Goal: Information Seeking & Learning: Learn about a topic

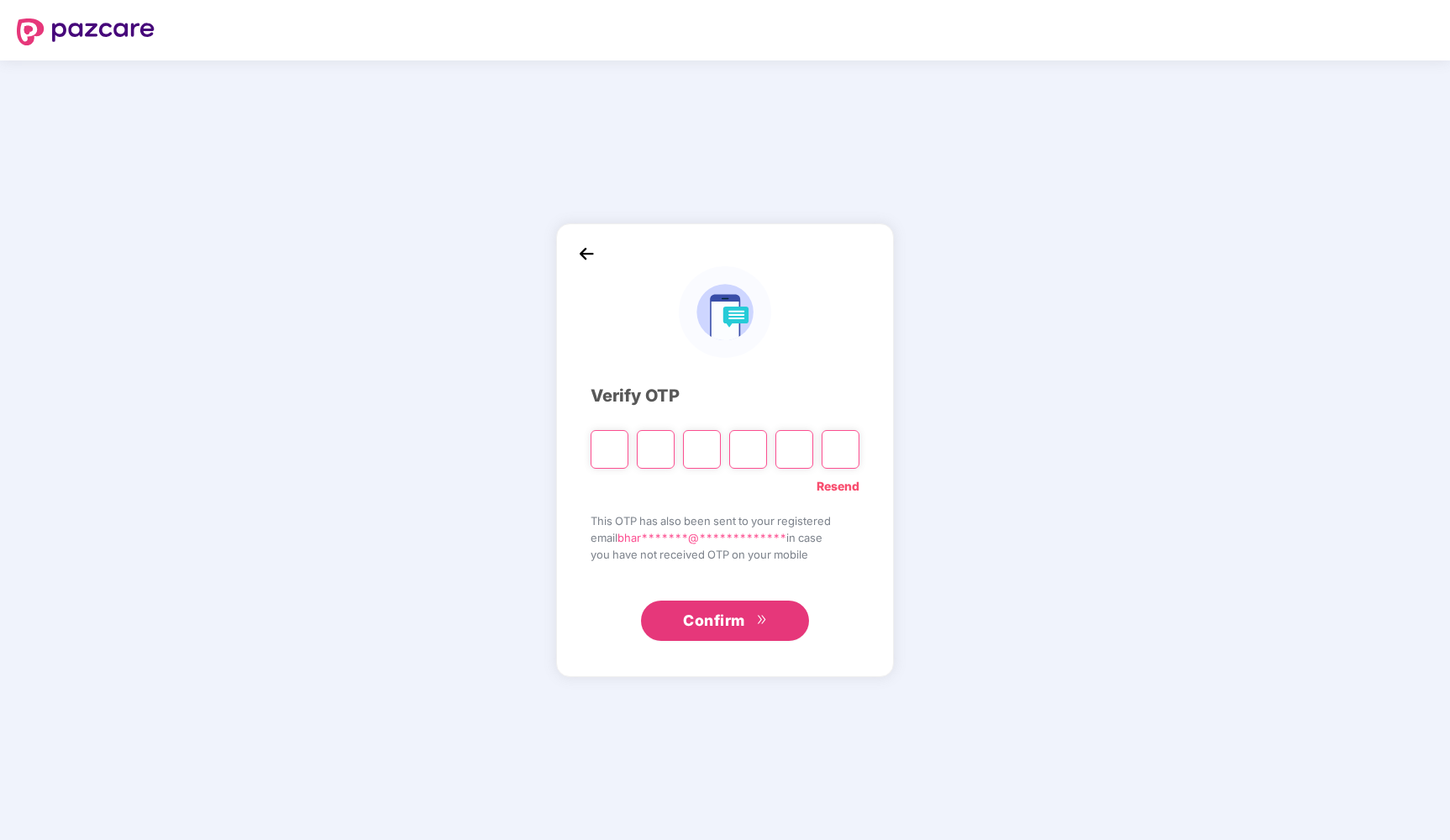
type input "*"
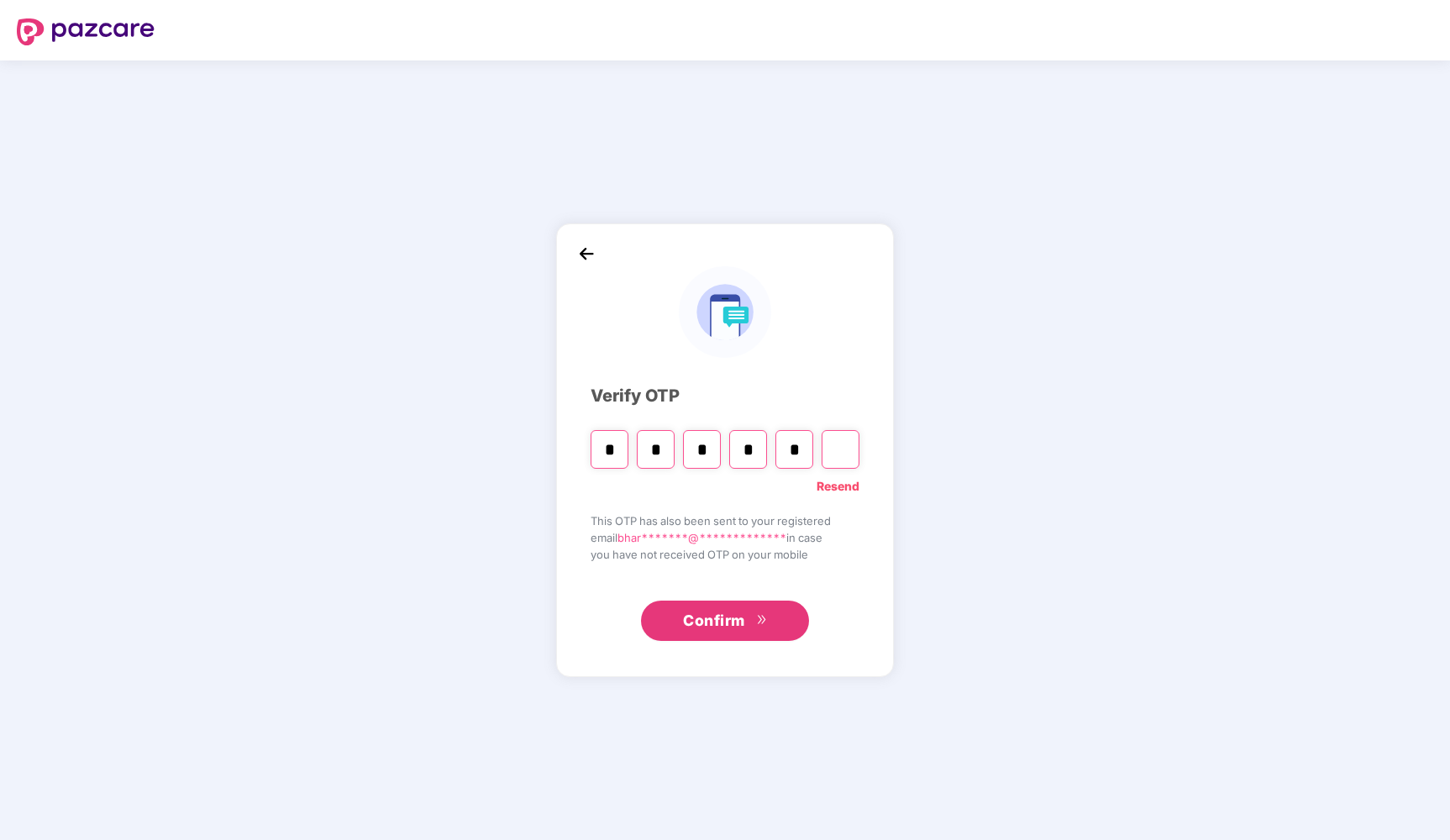
type input "*"
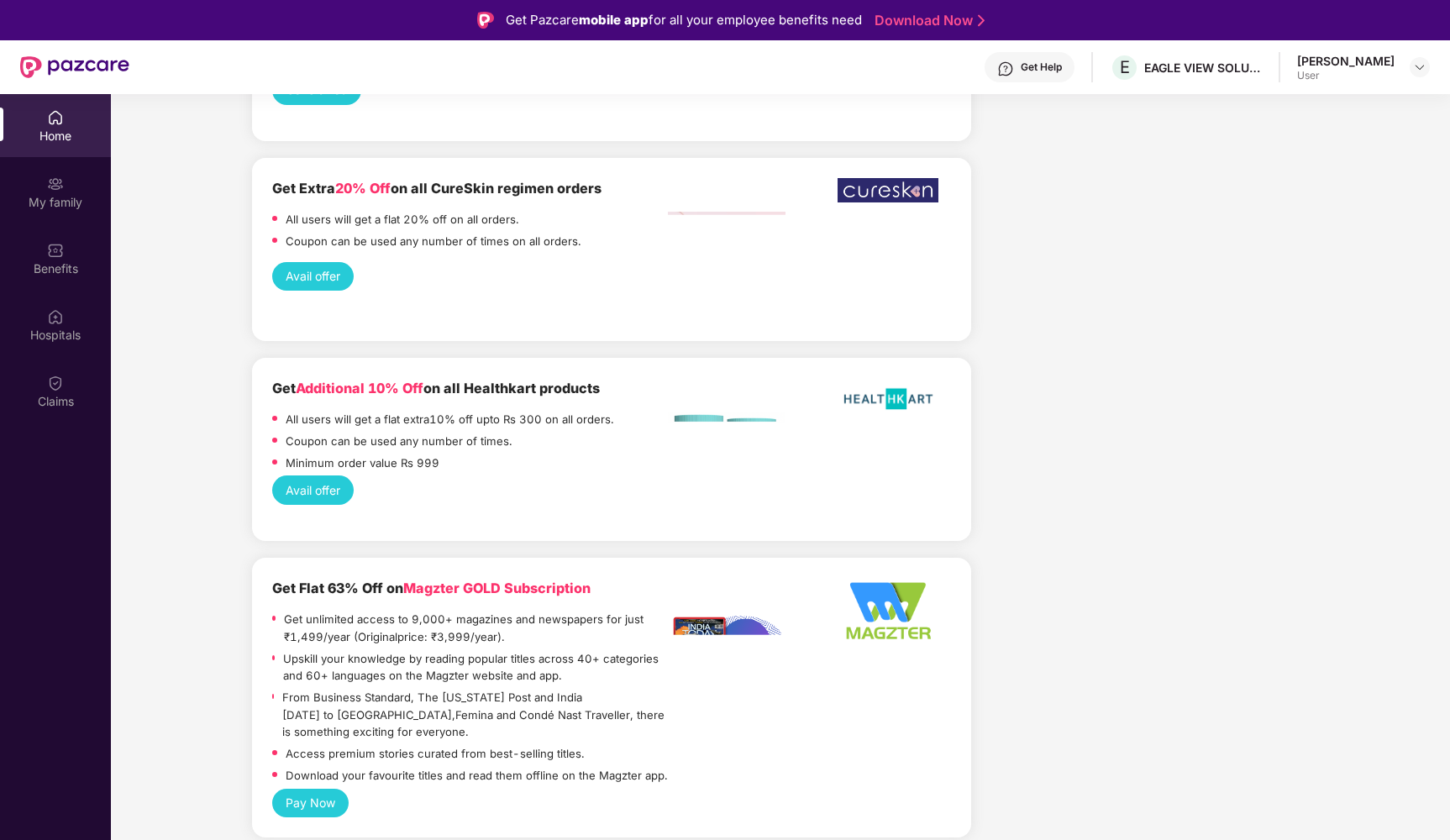
scroll to position [1905, 0]
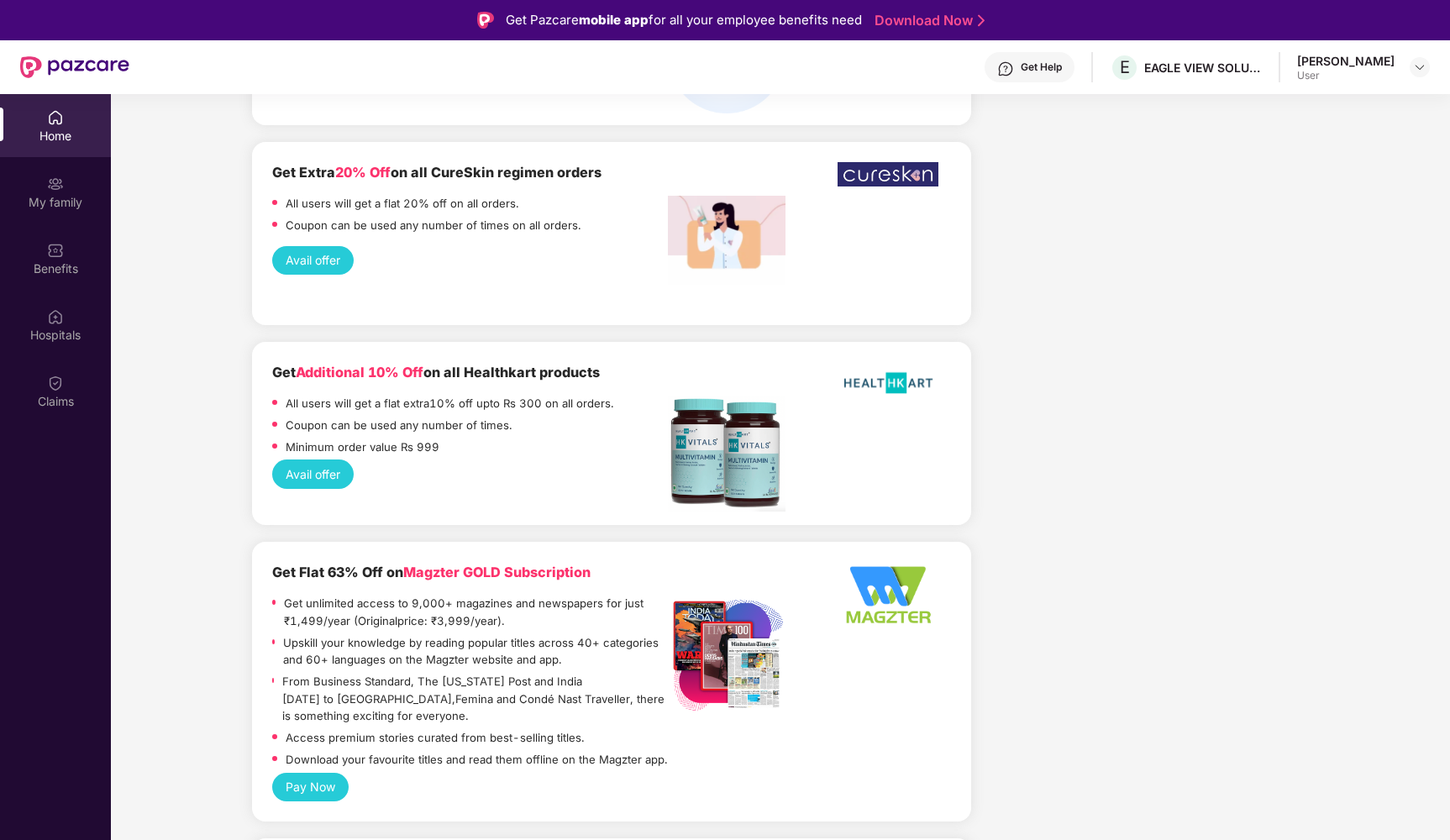
click at [502, 417] on div "Coupon can be used any number of times." at bounding box center [399, 427] width 227 height 22
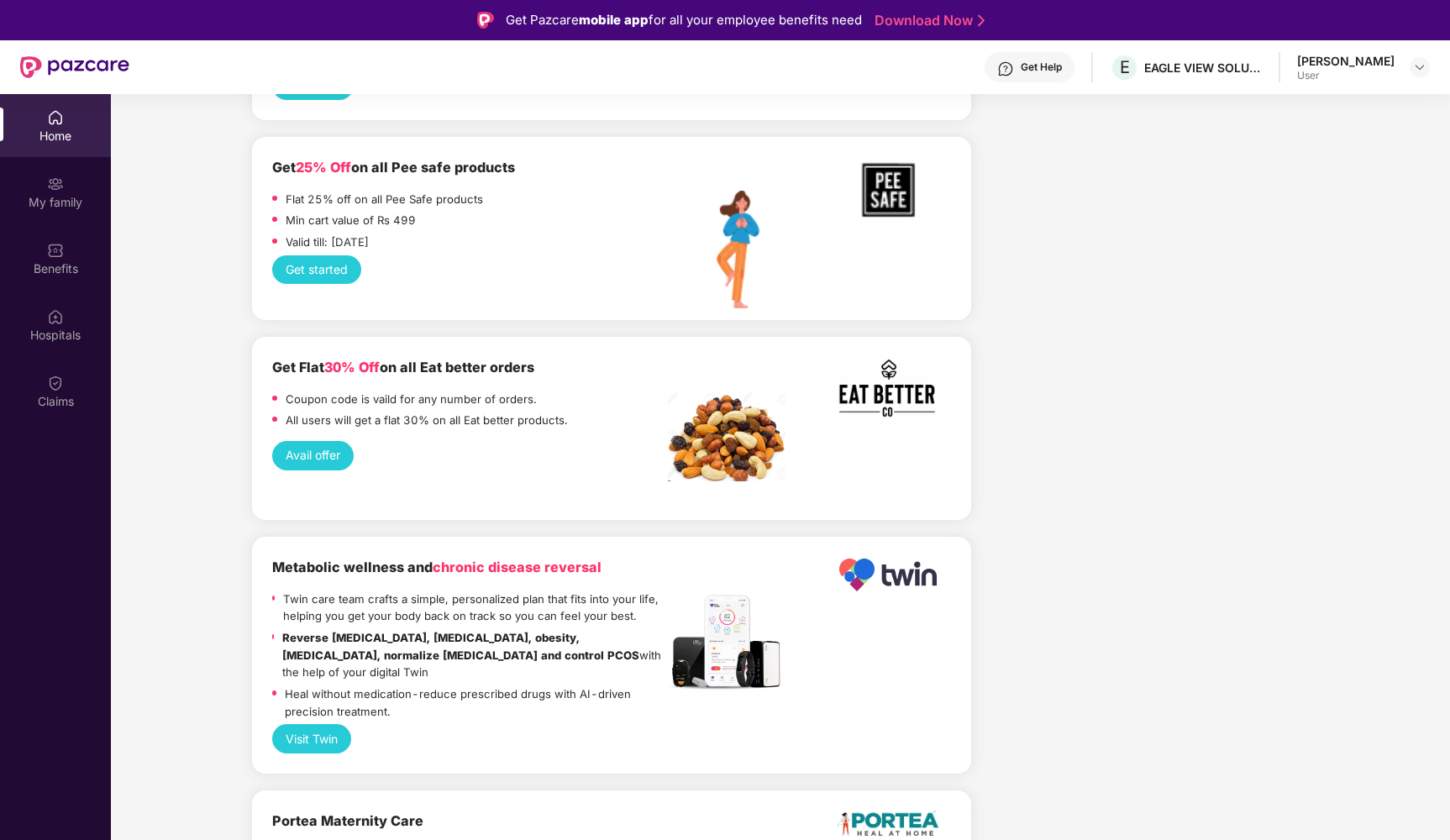
scroll to position [3225, 0]
click at [307, 442] on button "Avail offer" at bounding box center [313, 455] width 81 height 28
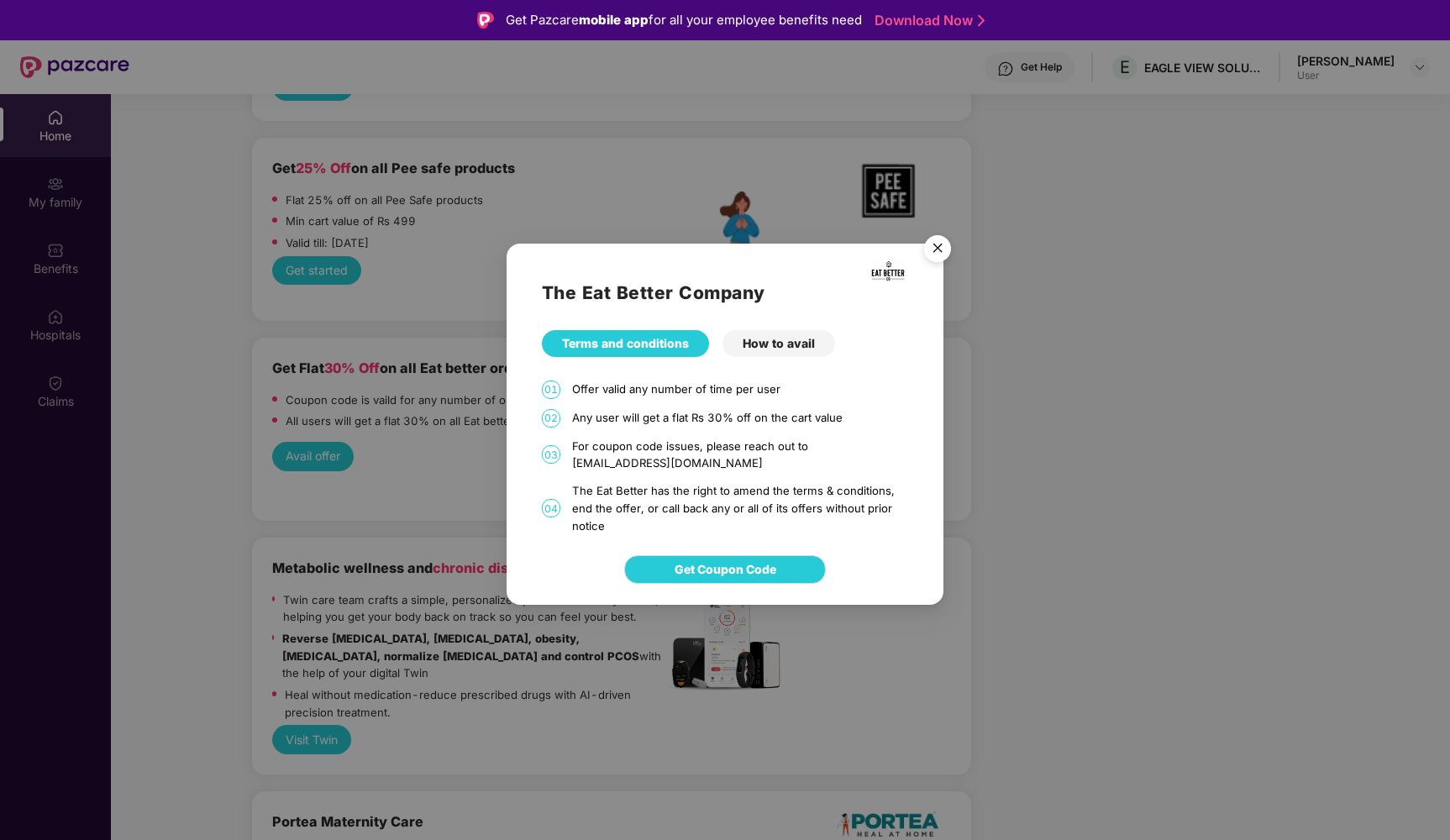
click at [766, 346] on div "How to avail" at bounding box center [779, 343] width 113 height 27
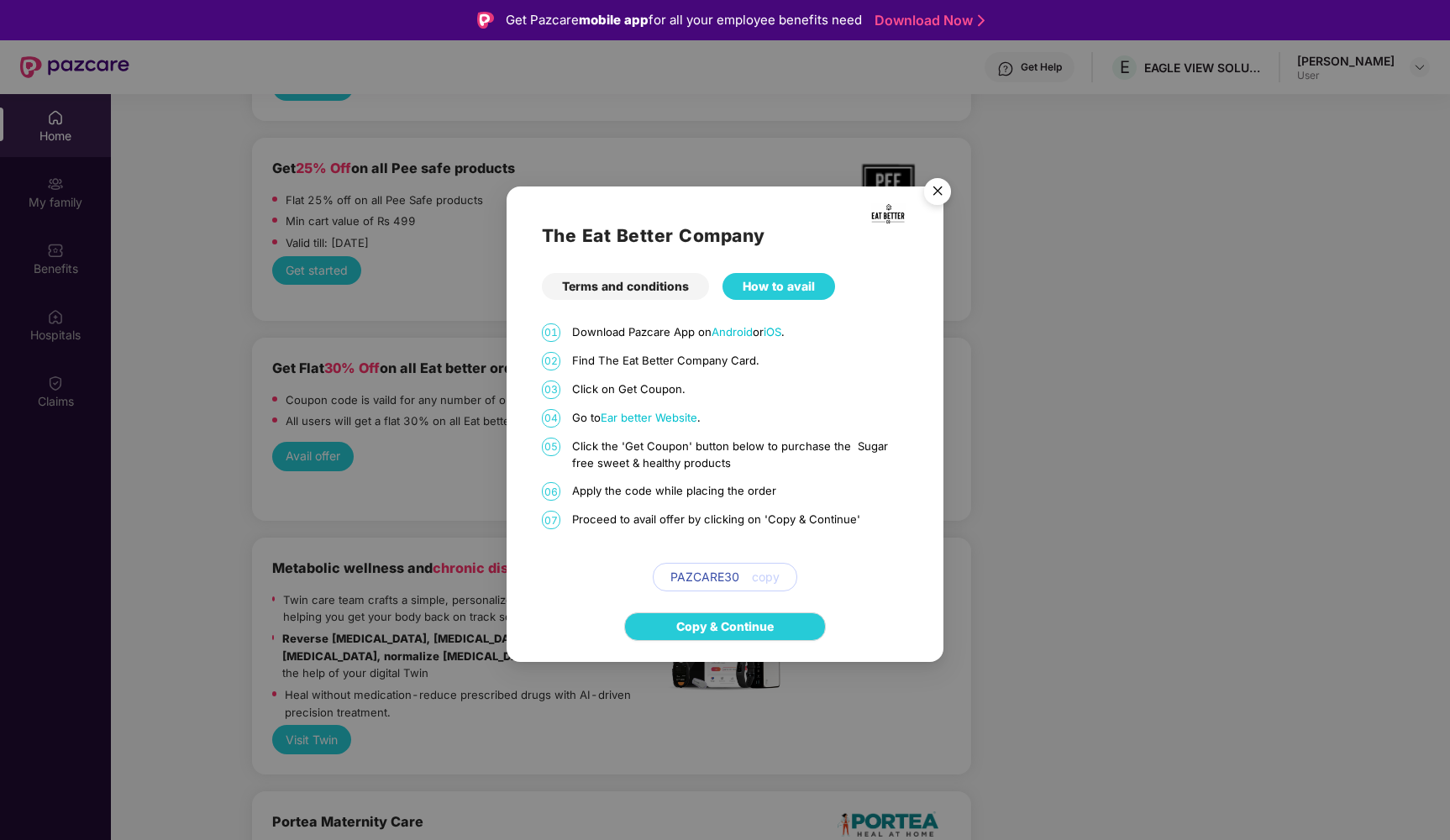
scroll to position [0, 0]
click at [655, 293] on div "Terms and conditions" at bounding box center [625, 286] width 167 height 27
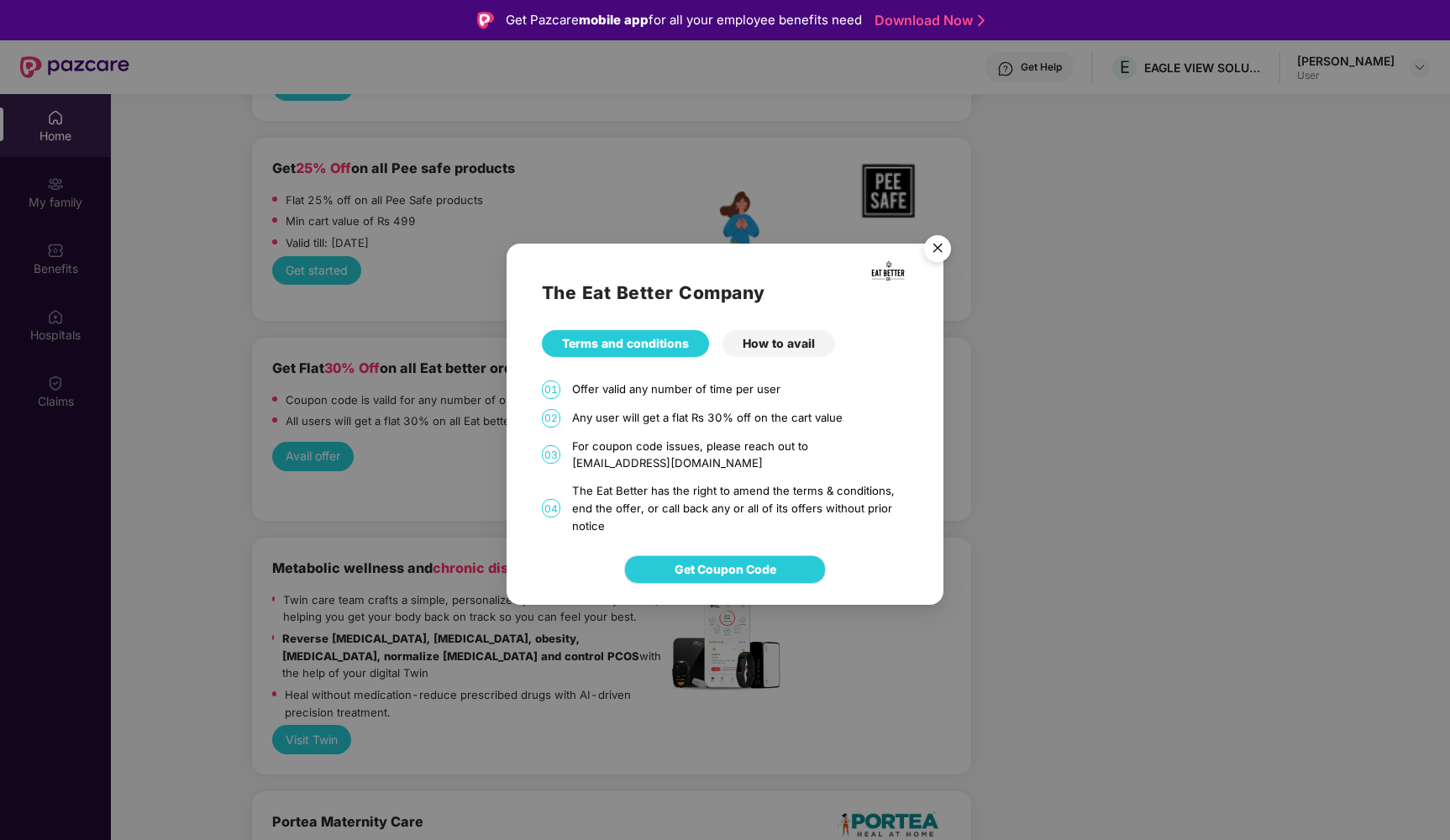
click at [936, 258] on img "Close" at bounding box center [938, 251] width 47 height 47
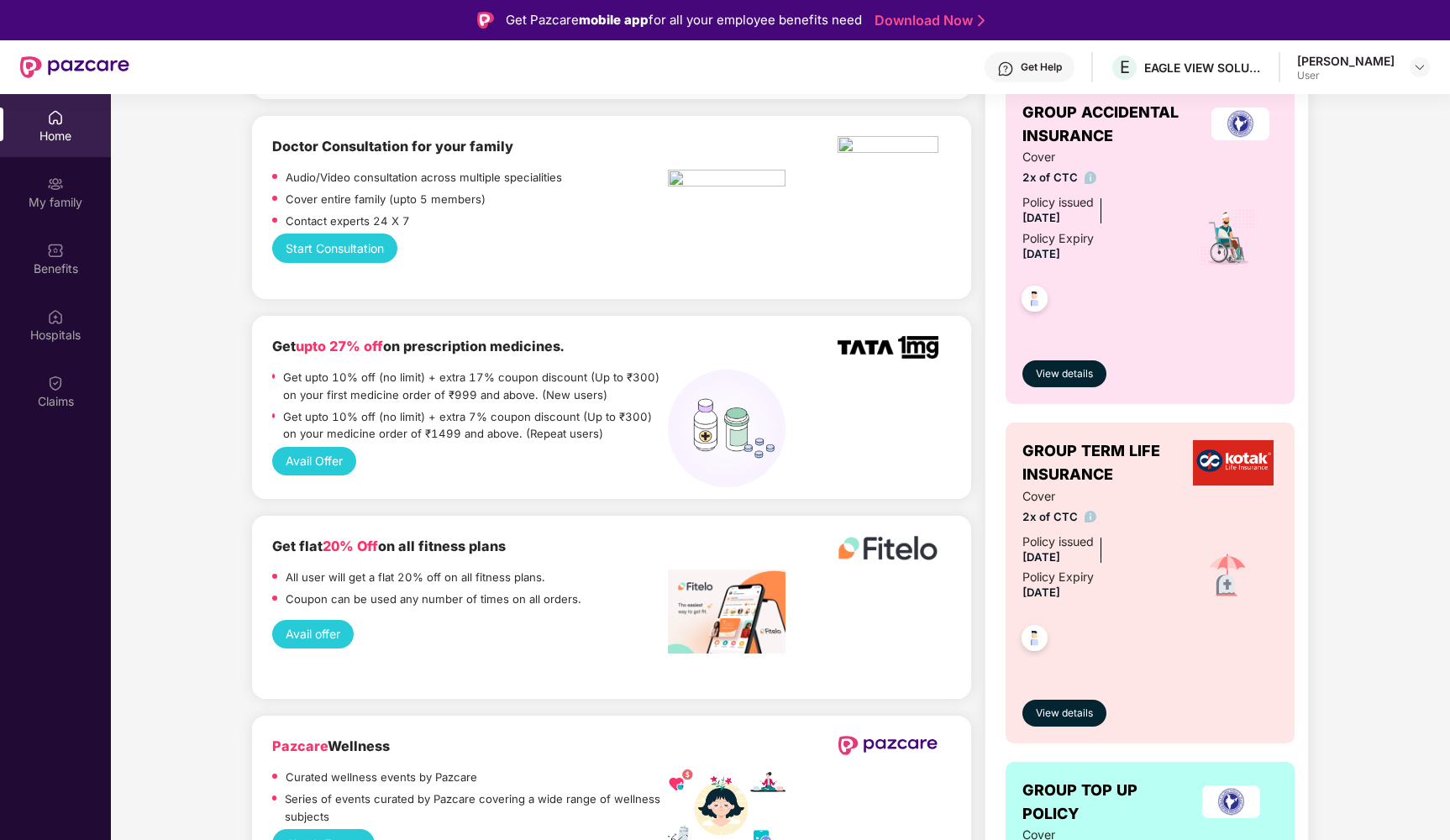
scroll to position [639, 0]
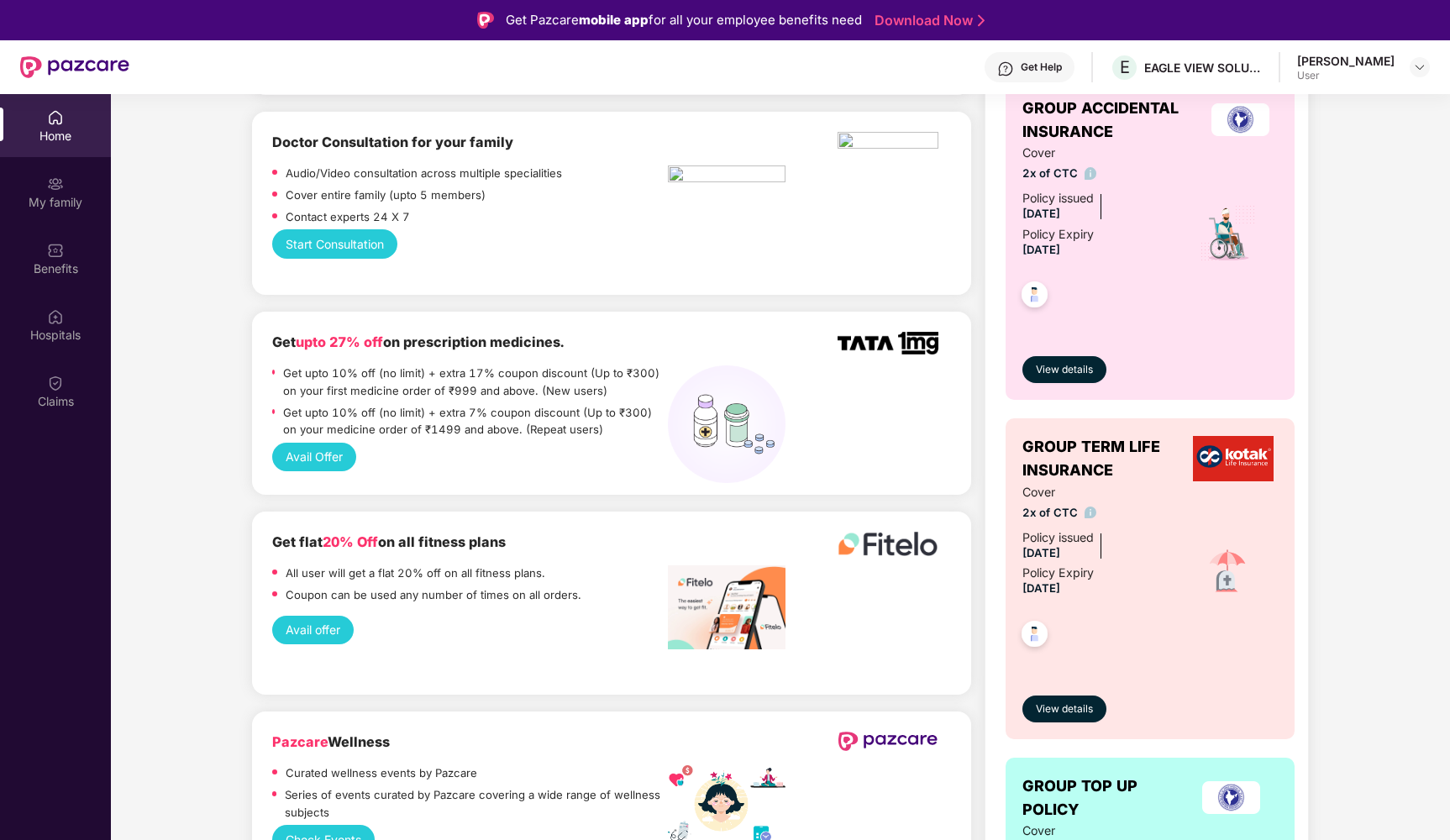
click at [641, 376] on div "Get upto 10% off (no limit) + extra 17% coupon discount (Up to ₹300) on your fi…" at bounding box center [475, 384] width 385 height 39
click at [439, 374] on div "Get upto 10% off (no limit) + extra 17% coupon discount (Up to ₹300) on your fi…" at bounding box center [475, 383] width 385 height 39
click at [325, 442] on button "Avail Offer" at bounding box center [314, 455] width 84 height 28
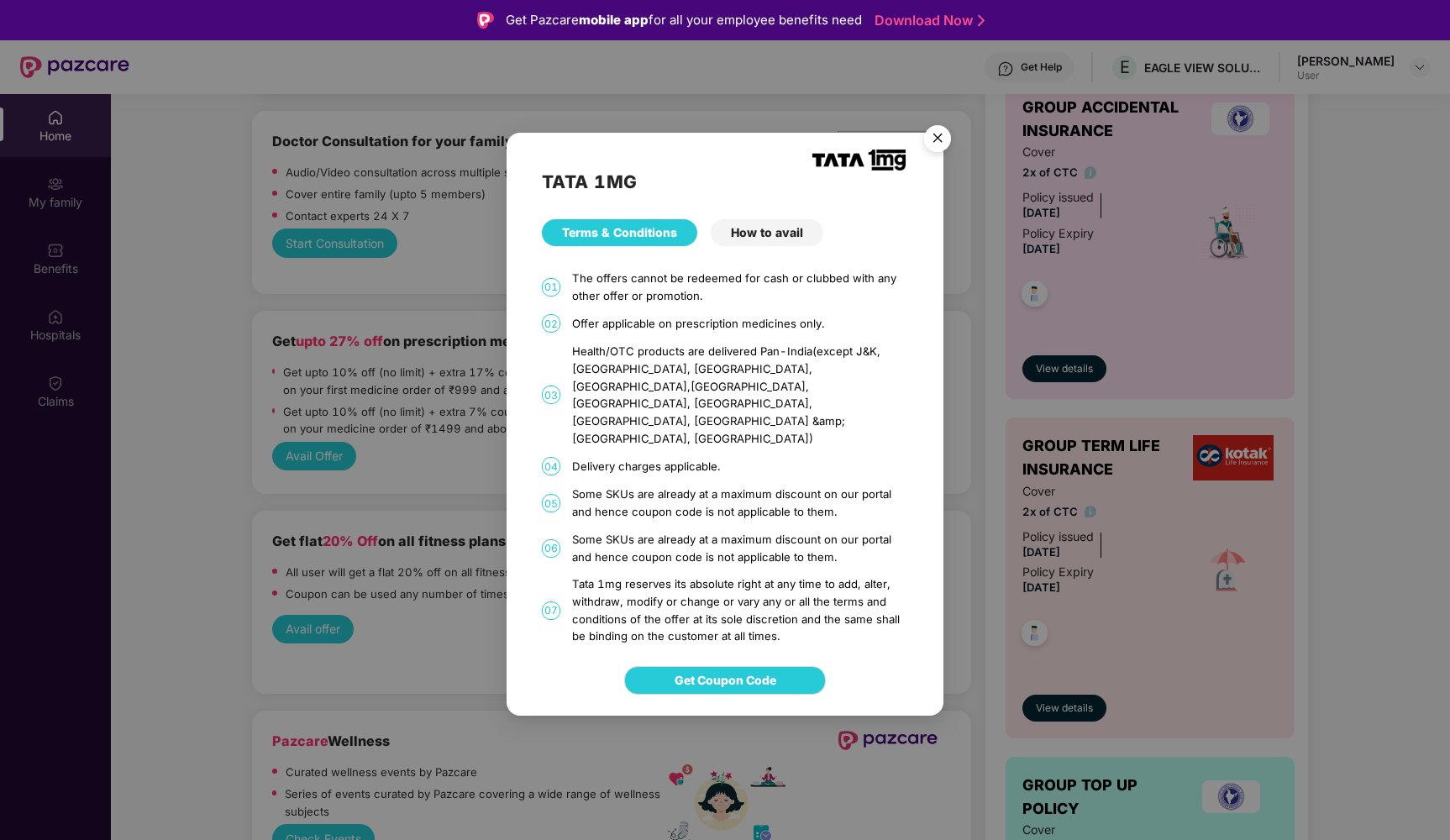
click at [768, 246] on div "How to avail" at bounding box center [767, 232] width 113 height 27
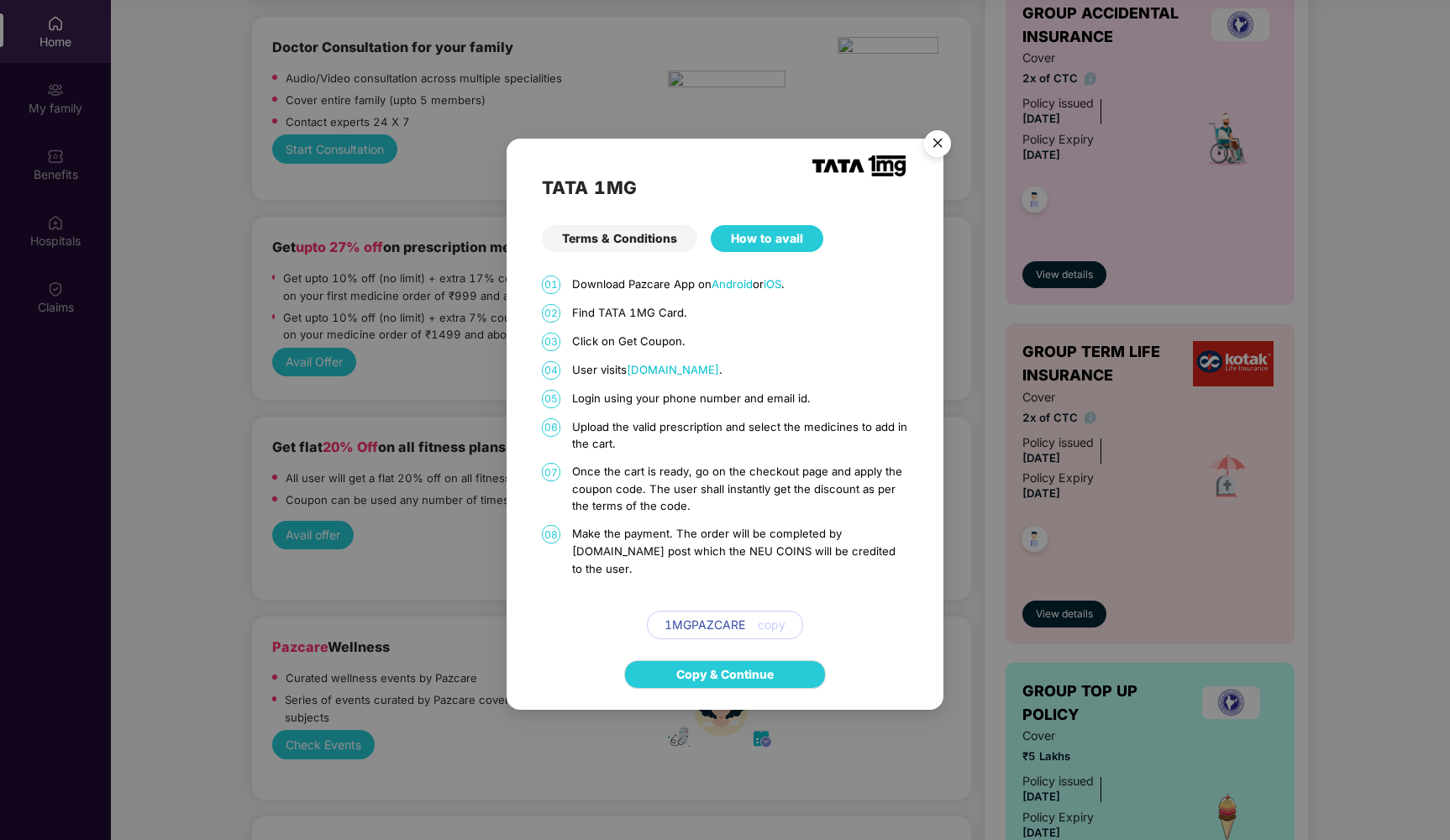
scroll to position [94, 0]
click at [938, 157] on img "Close" at bounding box center [938, 146] width 47 height 47
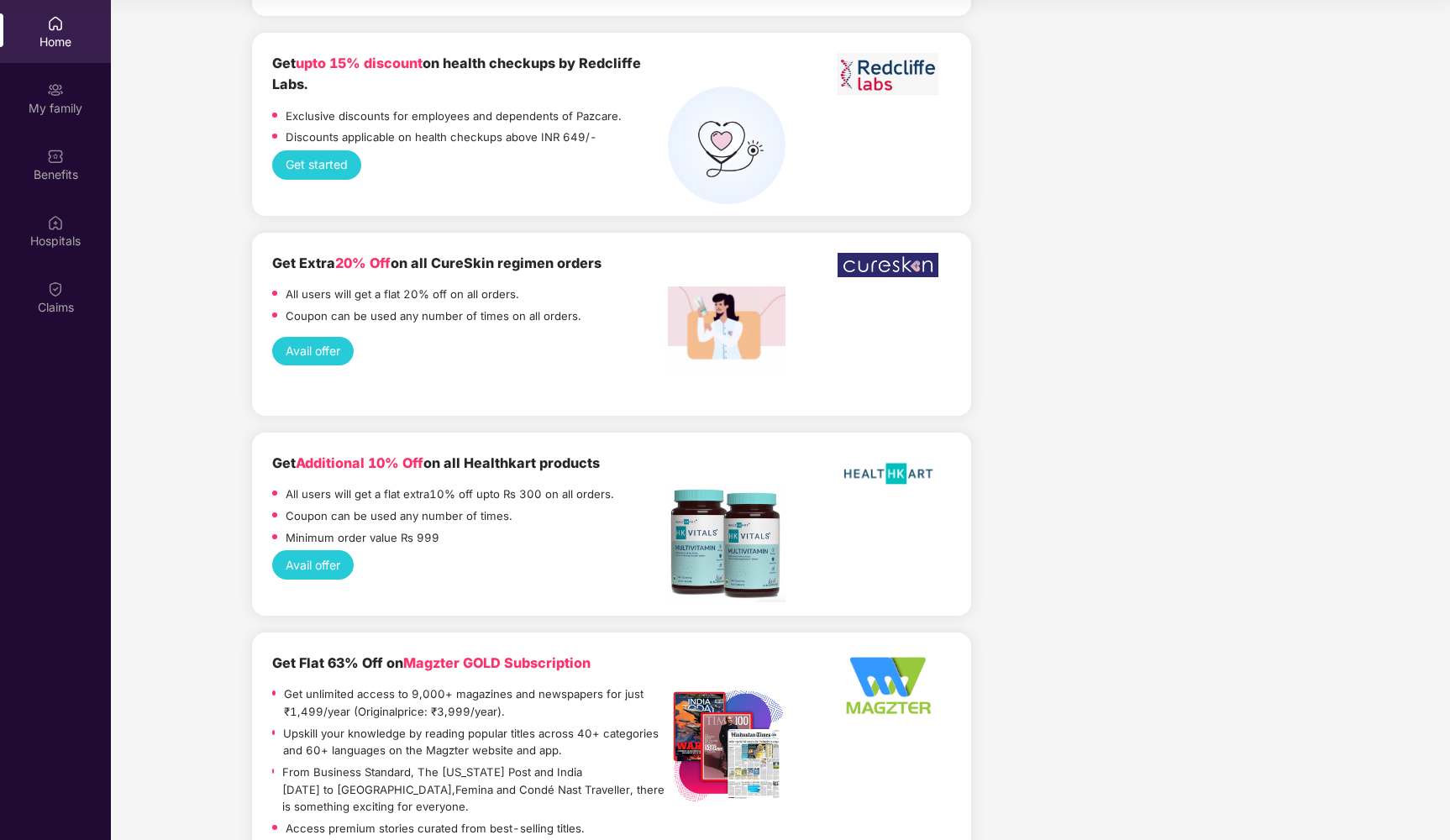
scroll to position [1724, 0]
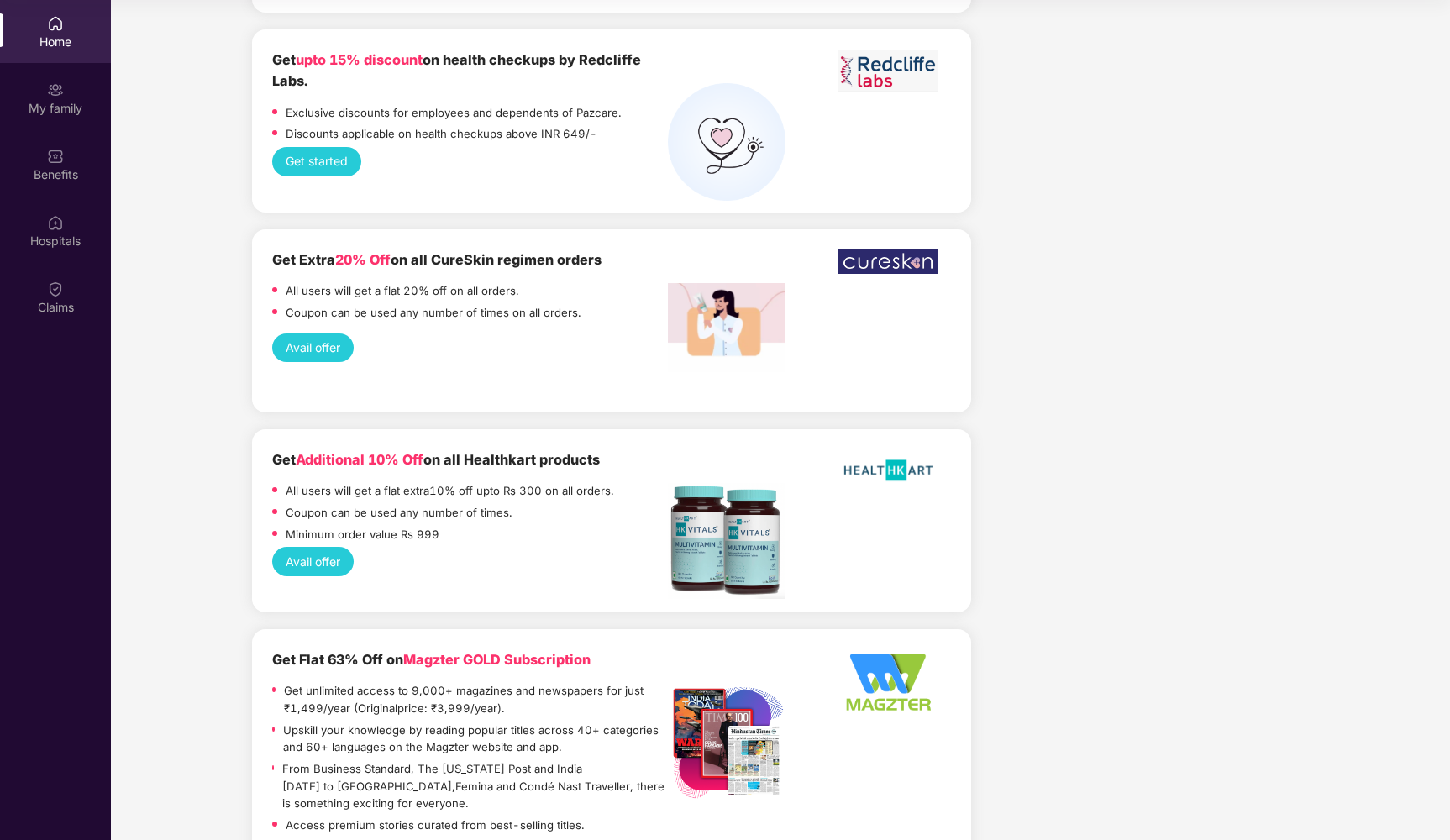
click at [306, 334] on button "Avail offer" at bounding box center [313, 348] width 81 height 28
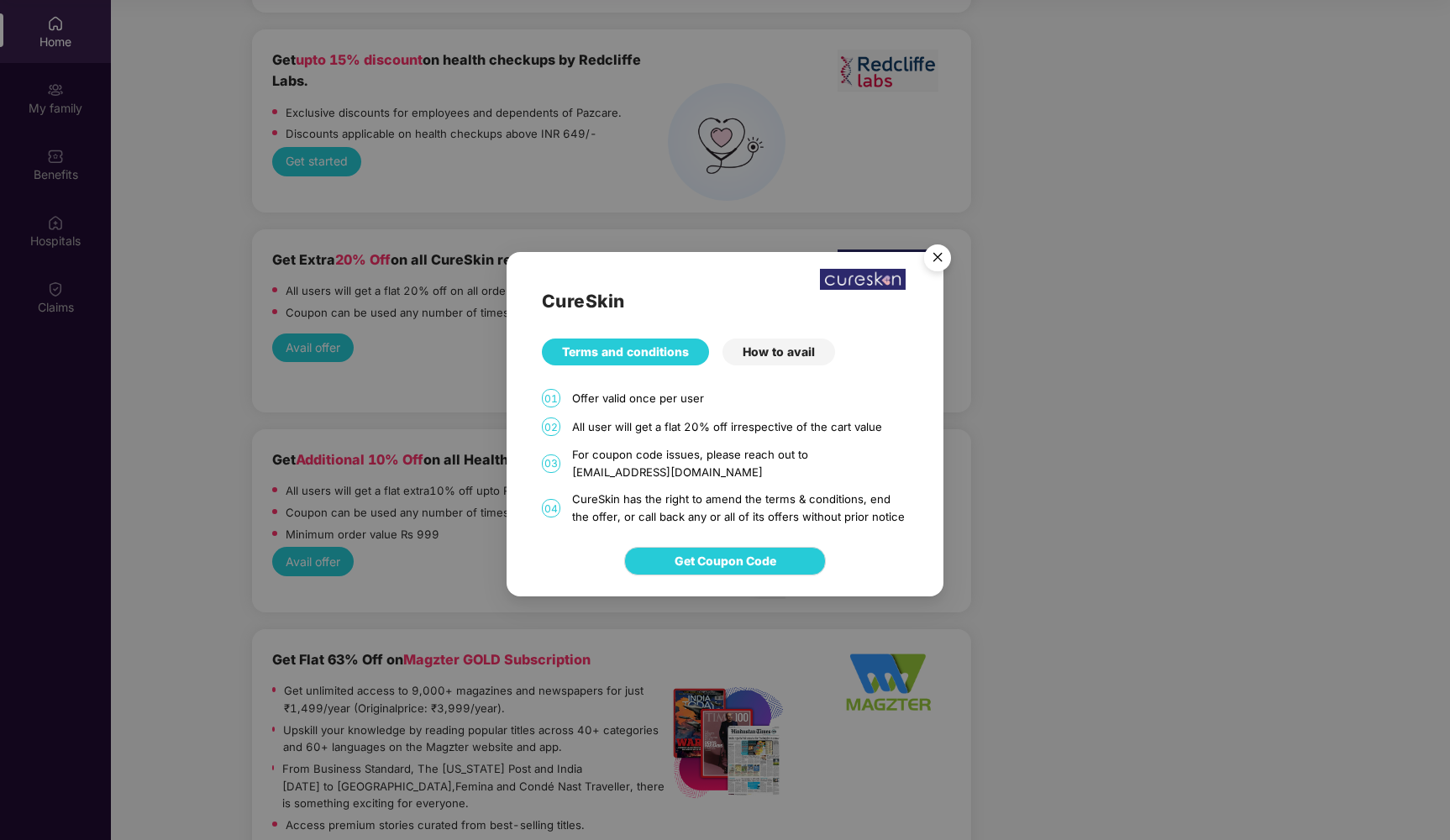
click at [767, 357] on div "How to avail" at bounding box center [779, 352] width 113 height 27
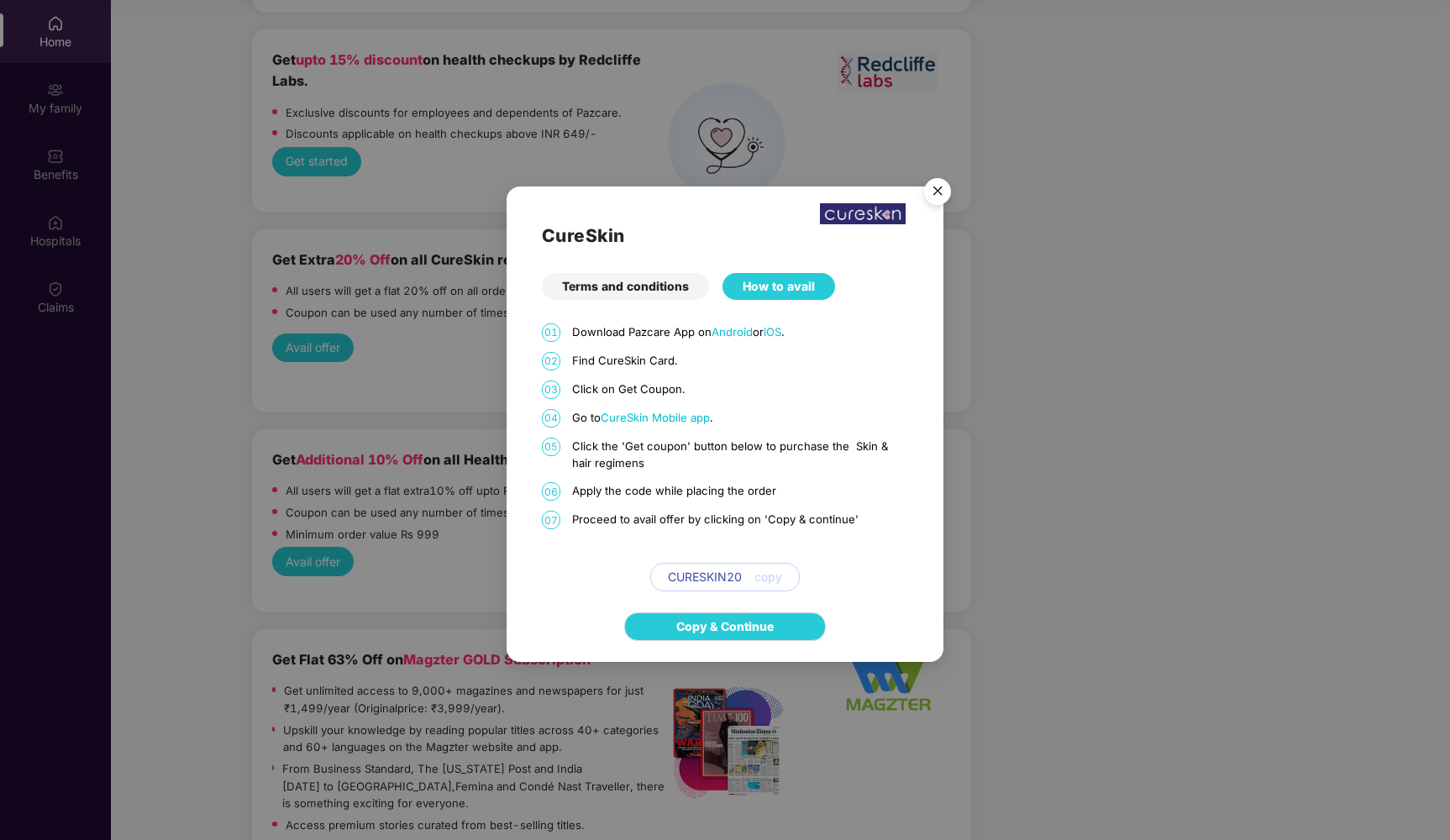
click at [937, 197] on img "Close" at bounding box center [938, 194] width 47 height 47
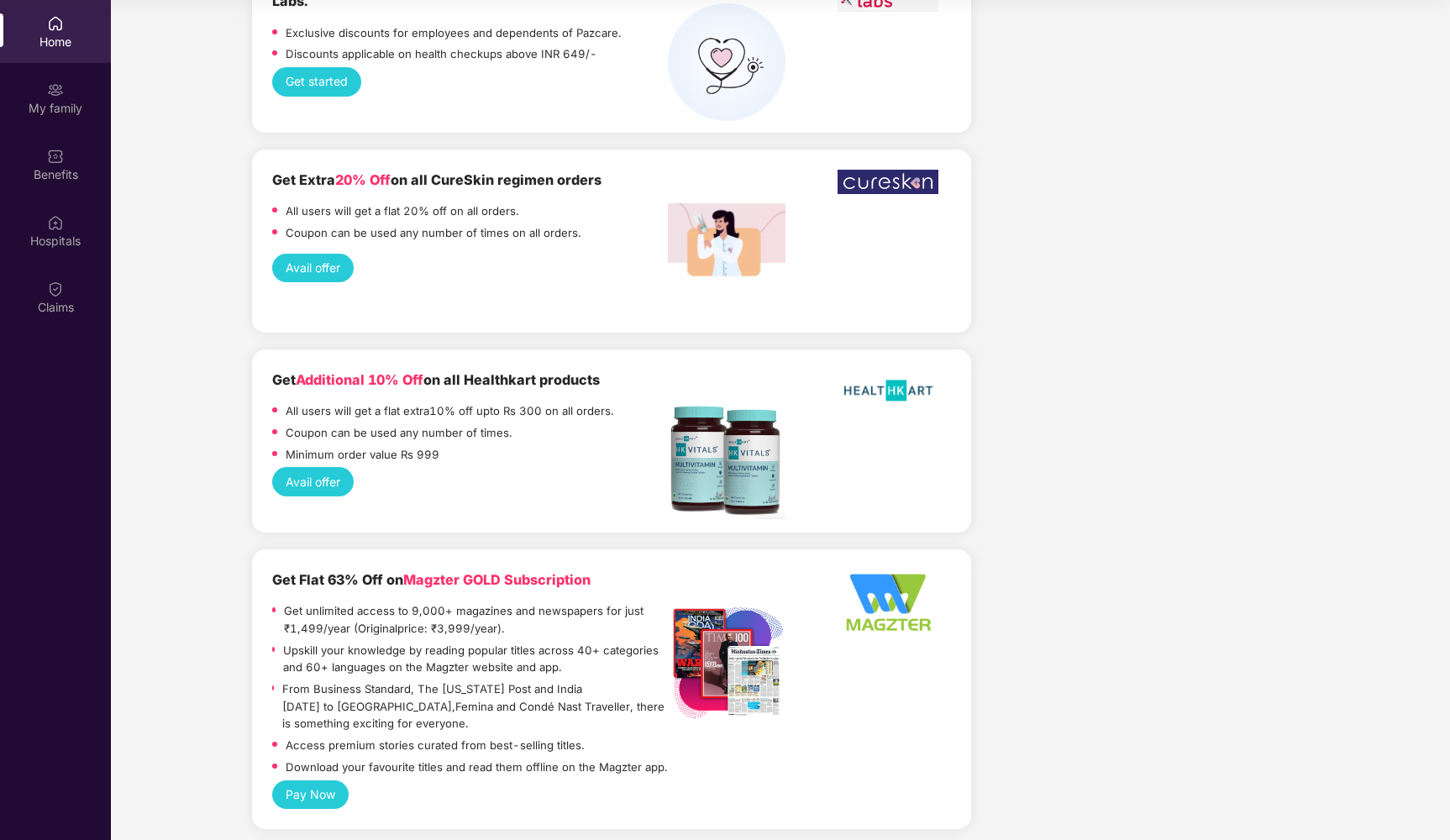
scroll to position [1805, 0]
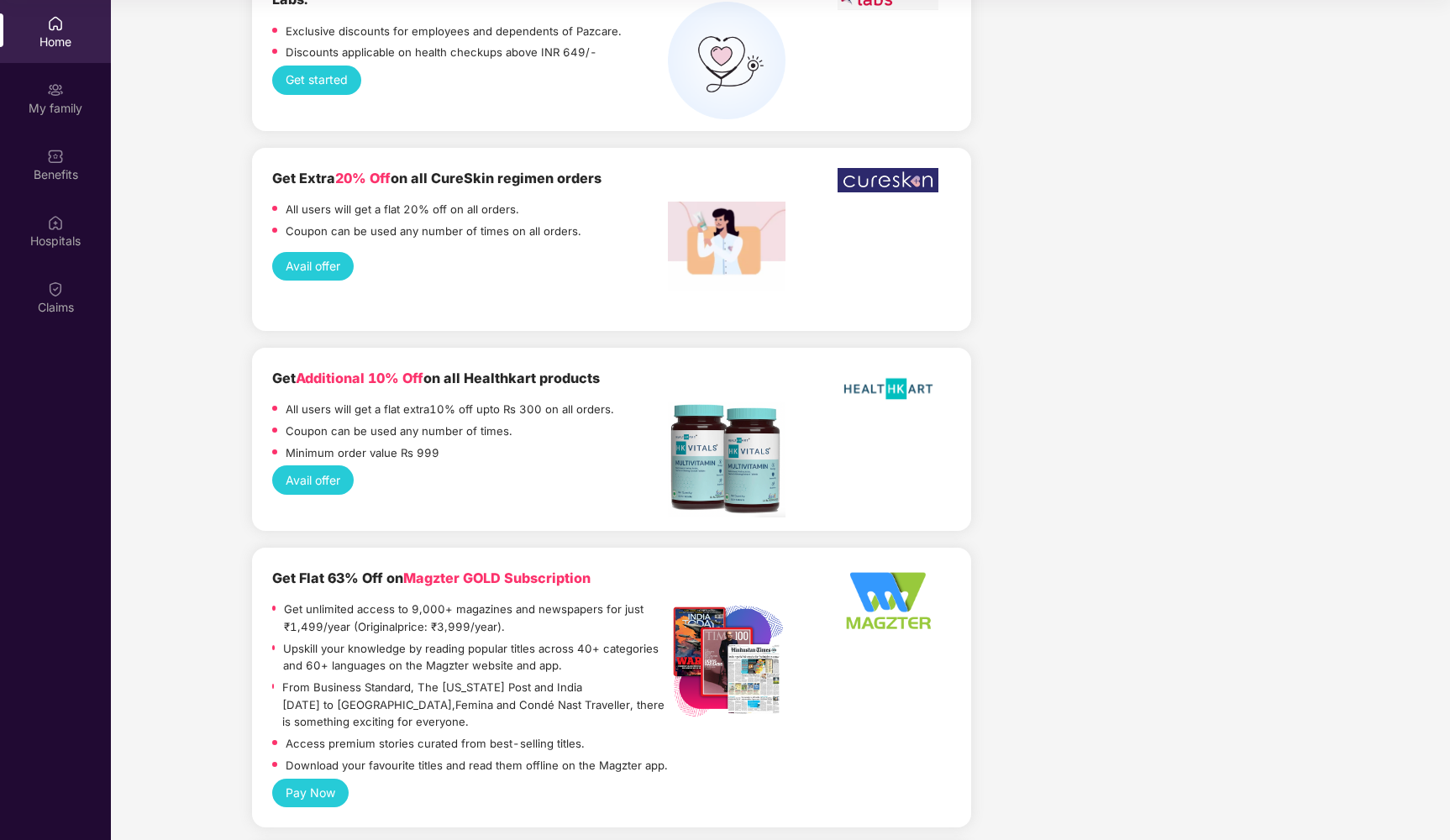
click at [518, 423] on div "Coupon can be used any number of times." at bounding box center [470, 433] width 396 height 22
click at [321, 466] on button "Avail offer" at bounding box center [313, 480] width 81 height 28
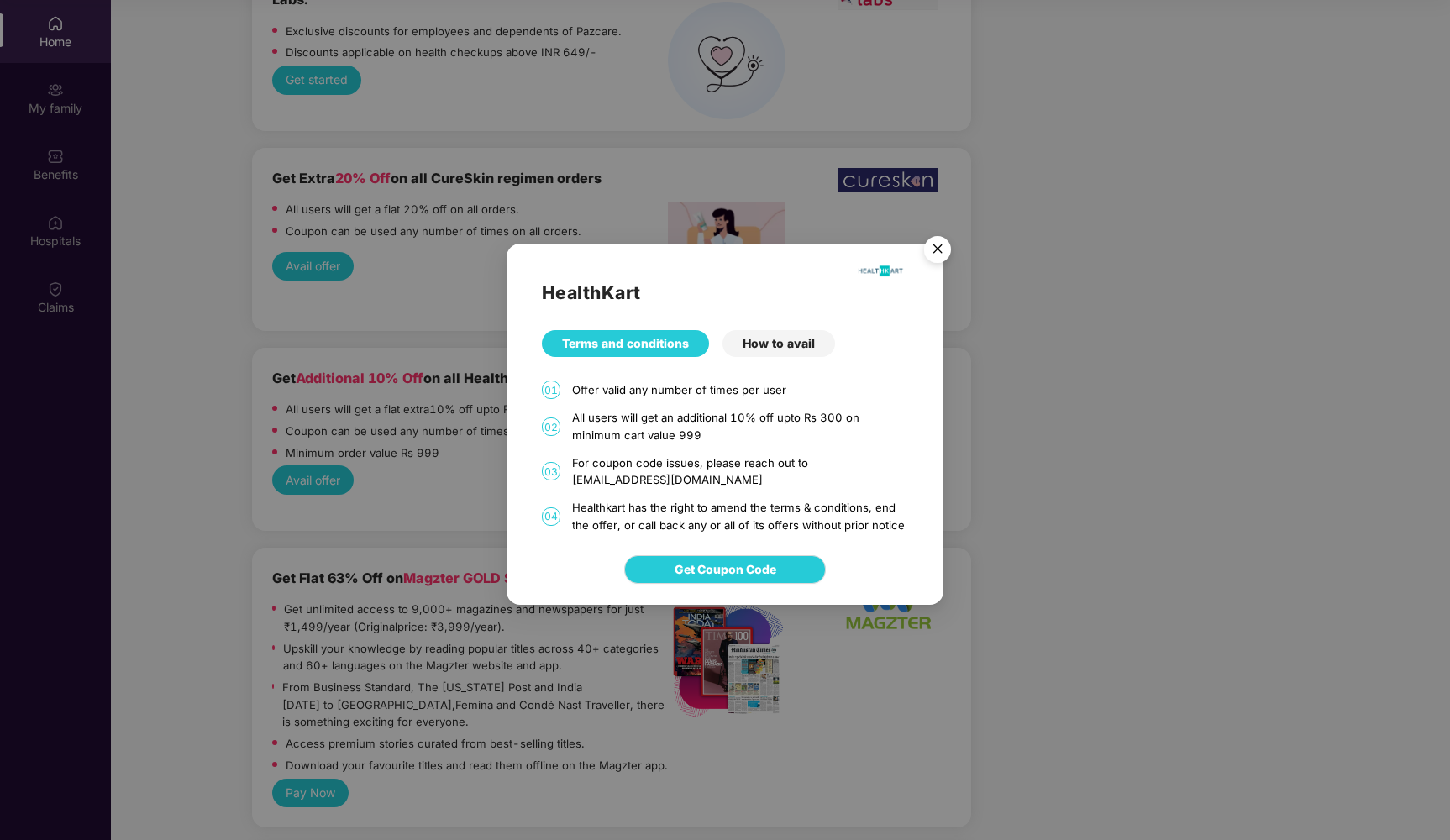
click at [764, 346] on div "How to avail" at bounding box center [779, 343] width 113 height 27
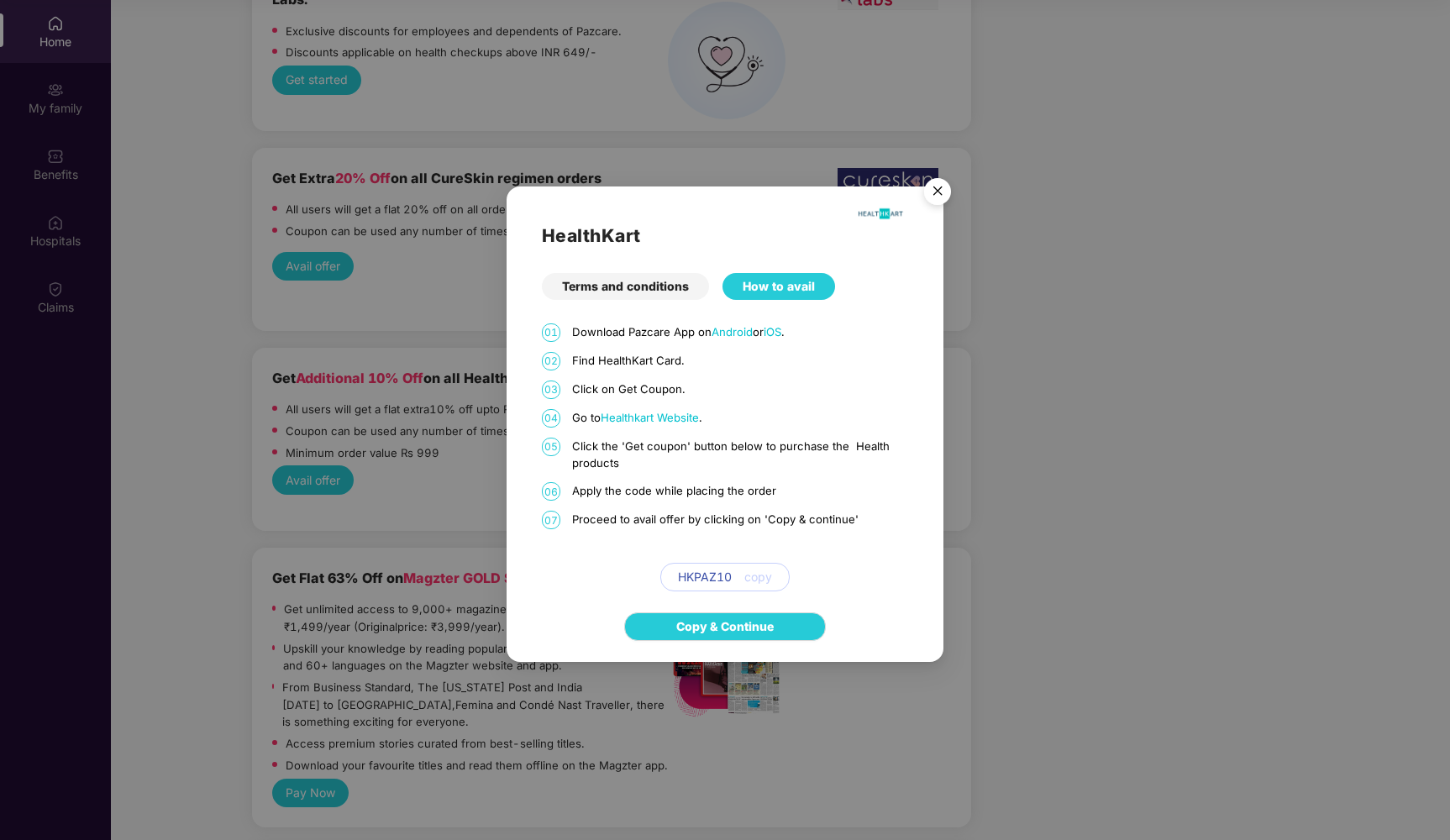
click at [650, 291] on div "Terms and conditions" at bounding box center [625, 286] width 167 height 27
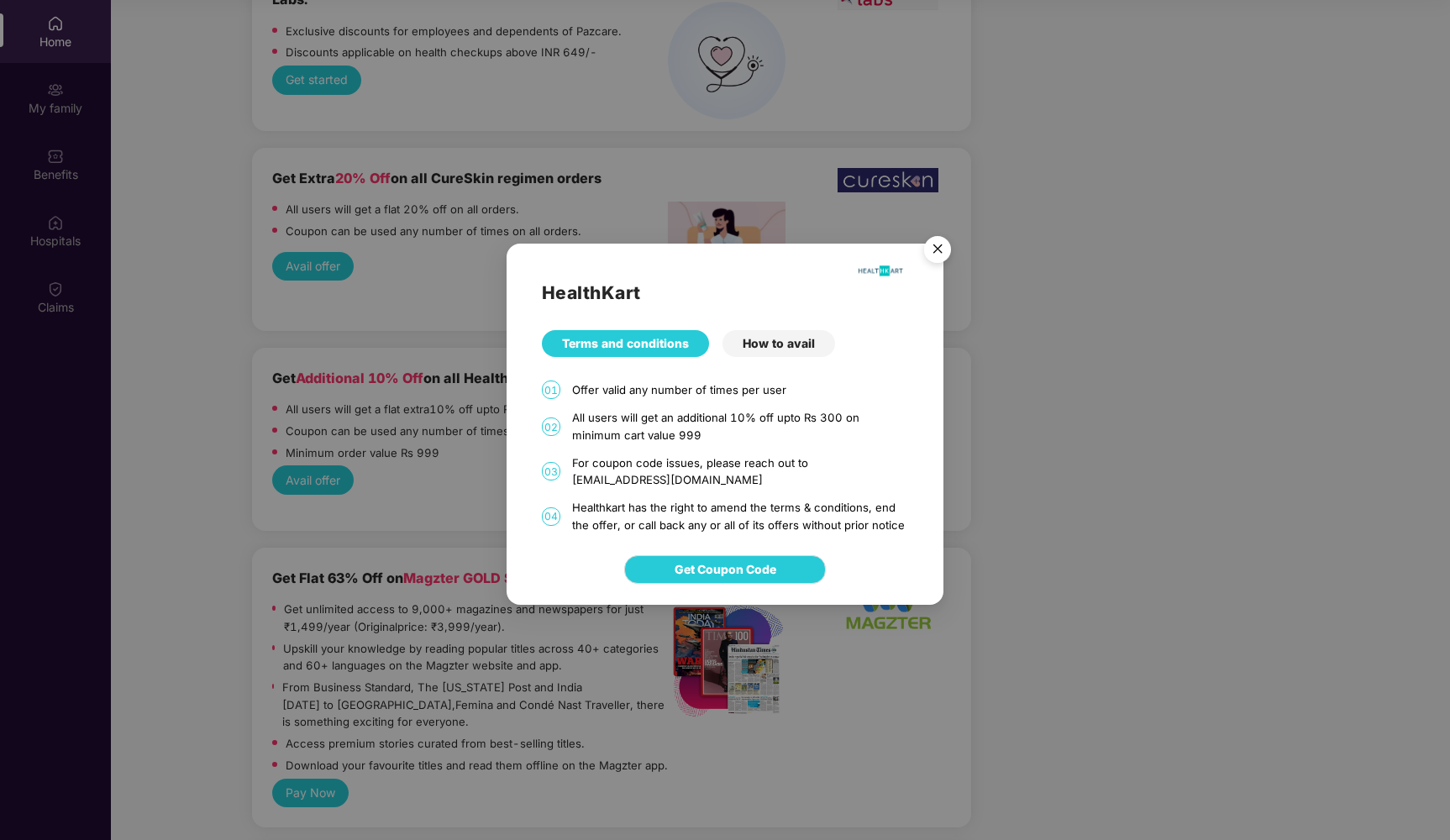
click at [764, 347] on div "How to avail" at bounding box center [779, 343] width 113 height 27
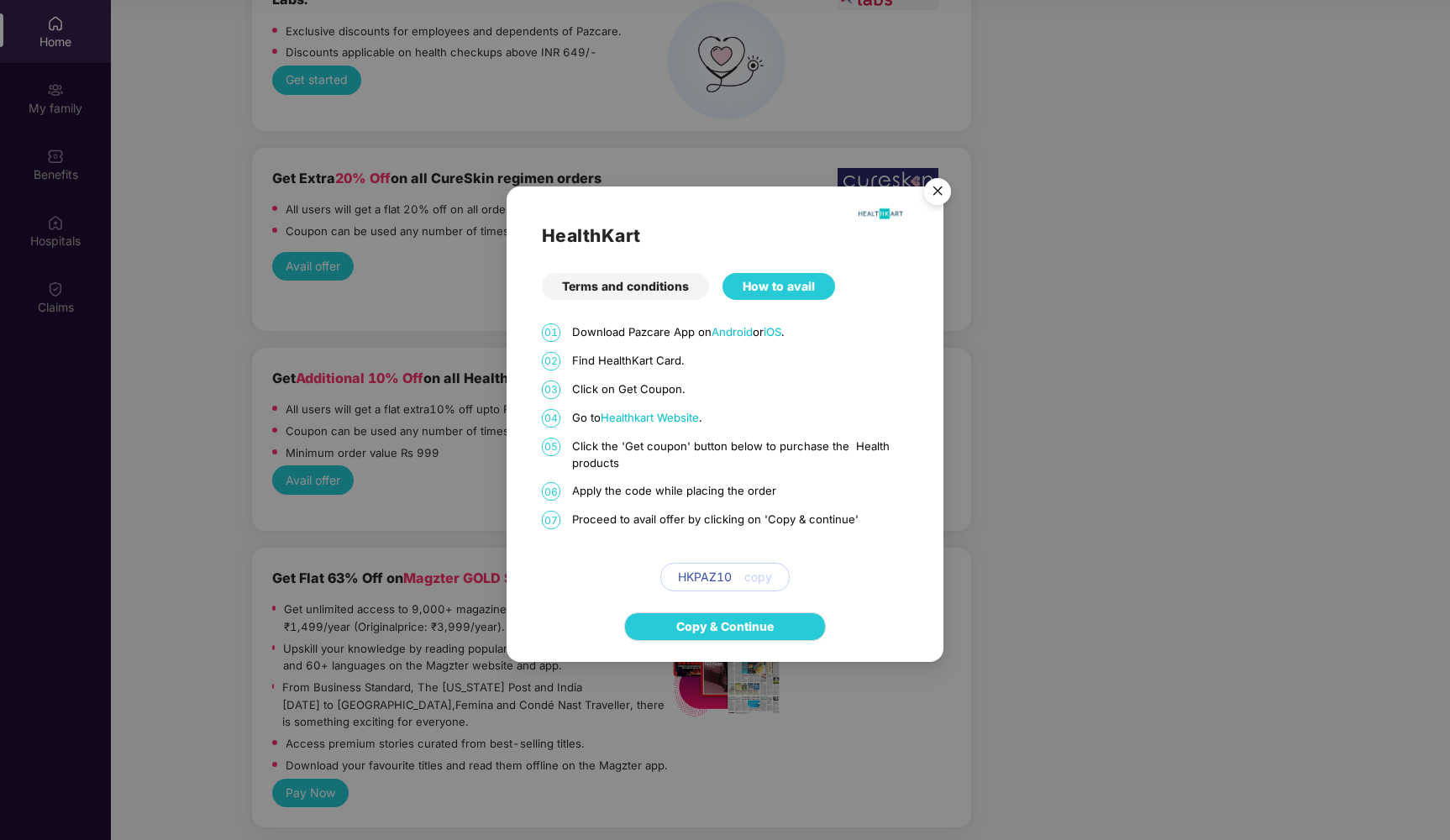
click at [764, 575] on span "copy" at bounding box center [758, 577] width 28 height 18
click at [755, 574] on span "copy" at bounding box center [758, 577] width 28 height 18
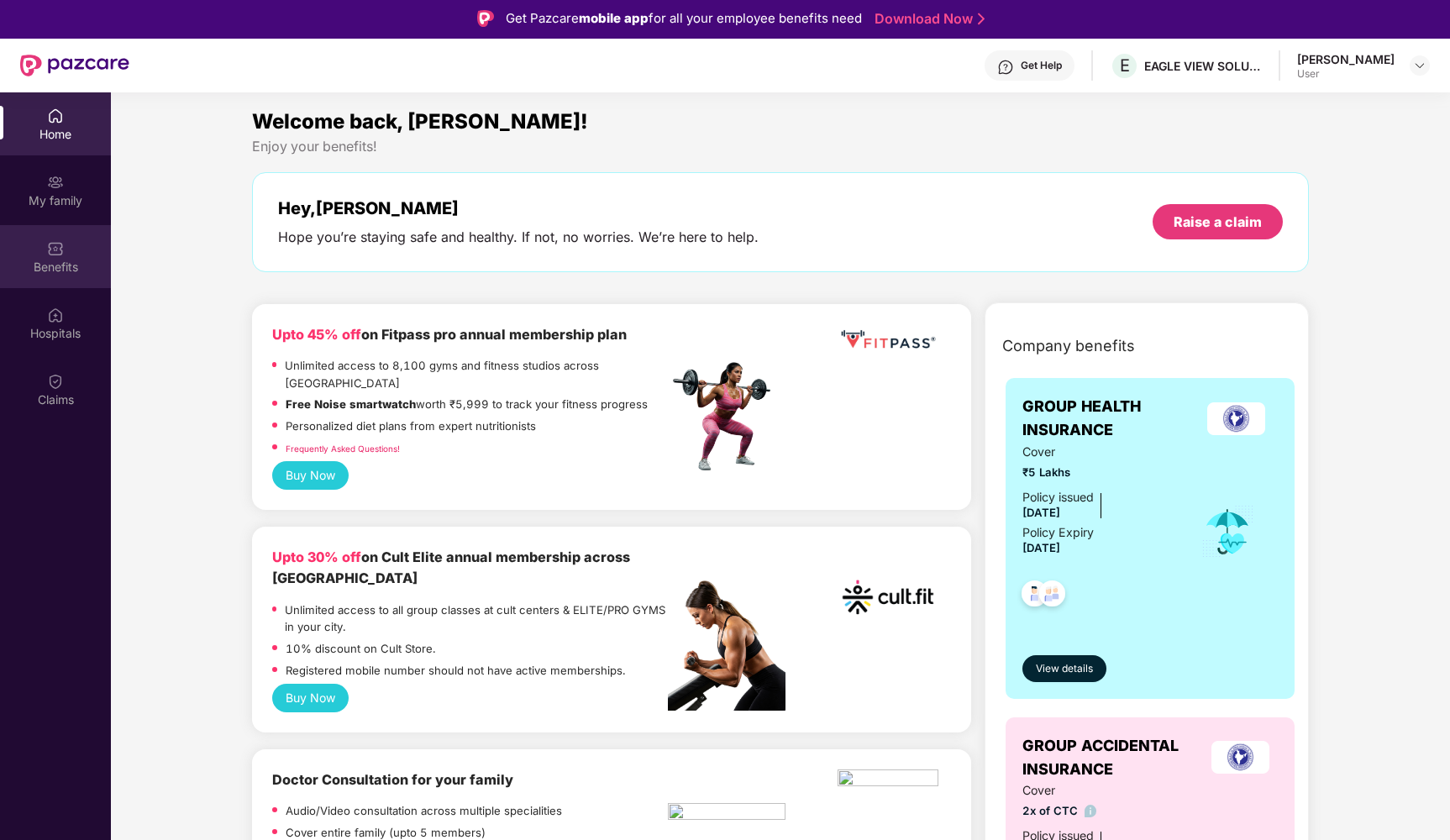
click at [52, 261] on div "Benefits" at bounding box center [55, 266] width 111 height 16
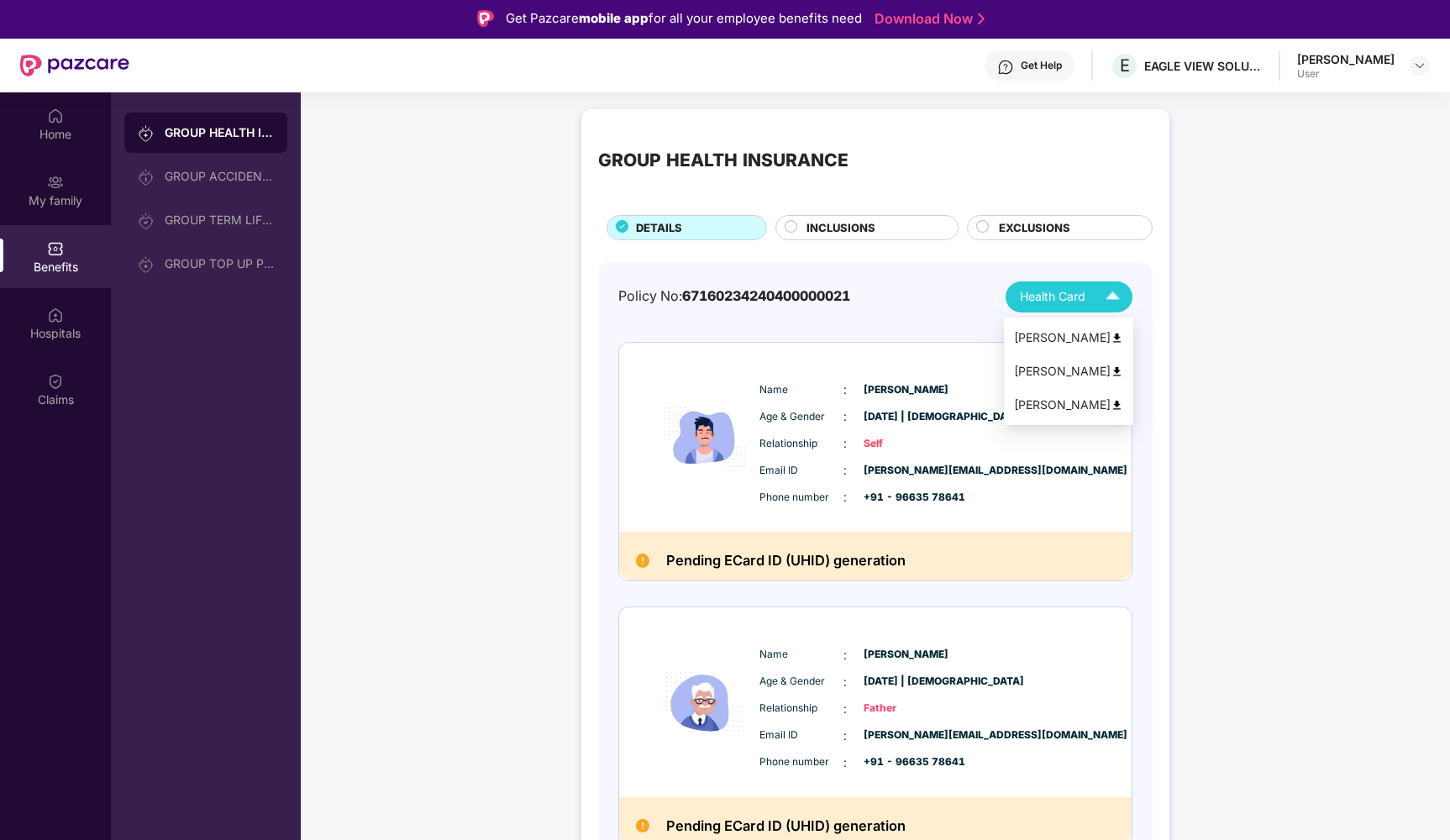
click at [1101, 309] on img at bounding box center [1113, 297] width 29 height 29
click at [1215, 301] on div "GROUP HEALTH INSURANCE DETAILS INCLUSIONS EXCLUSIONS Policy No: 671602342404000…" at bounding box center [876, 659] width 1150 height 1116
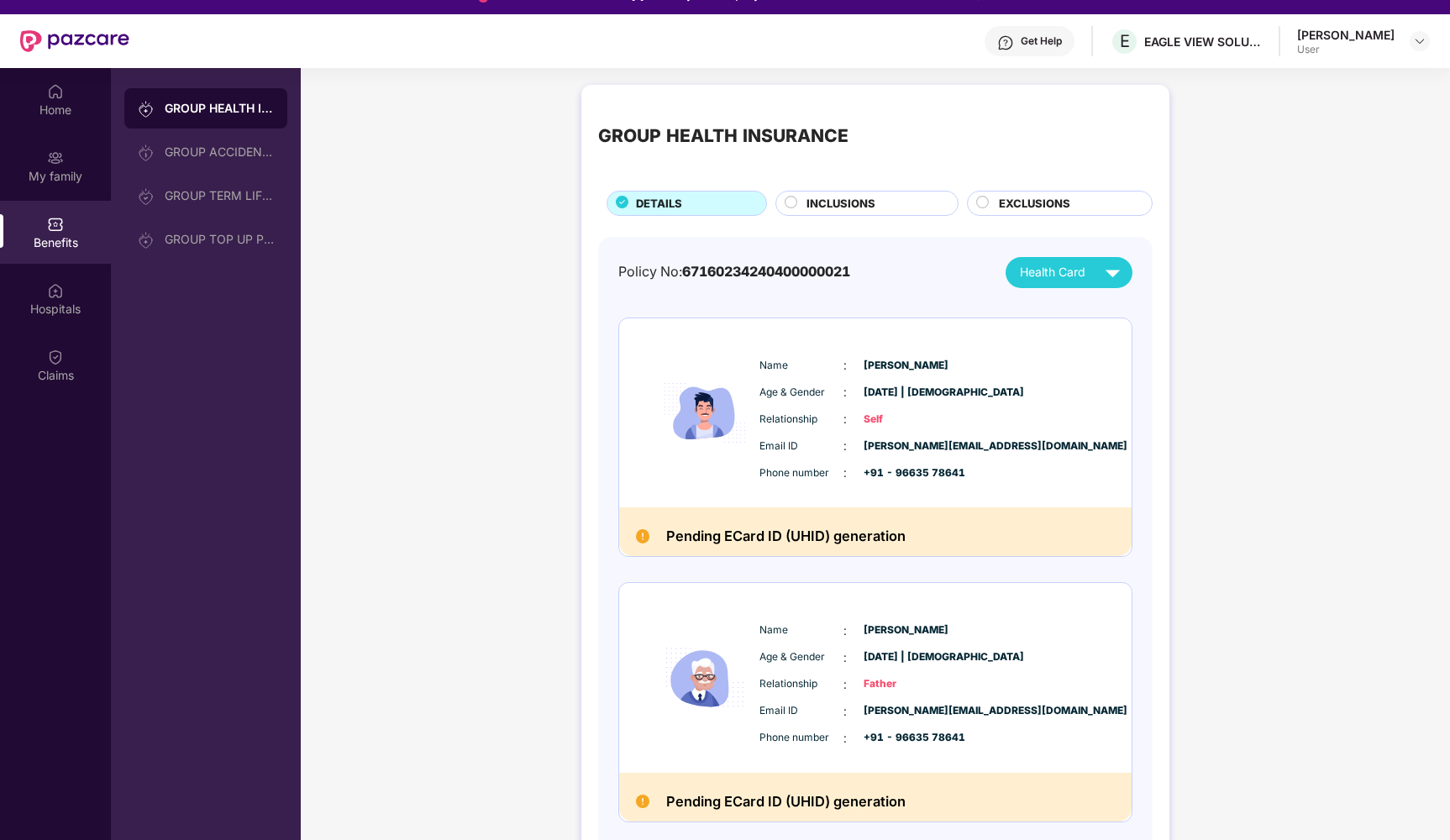
click at [846, 194] on div "INCLUSIONS" at bounding box center [867, 203] width 183 height 25
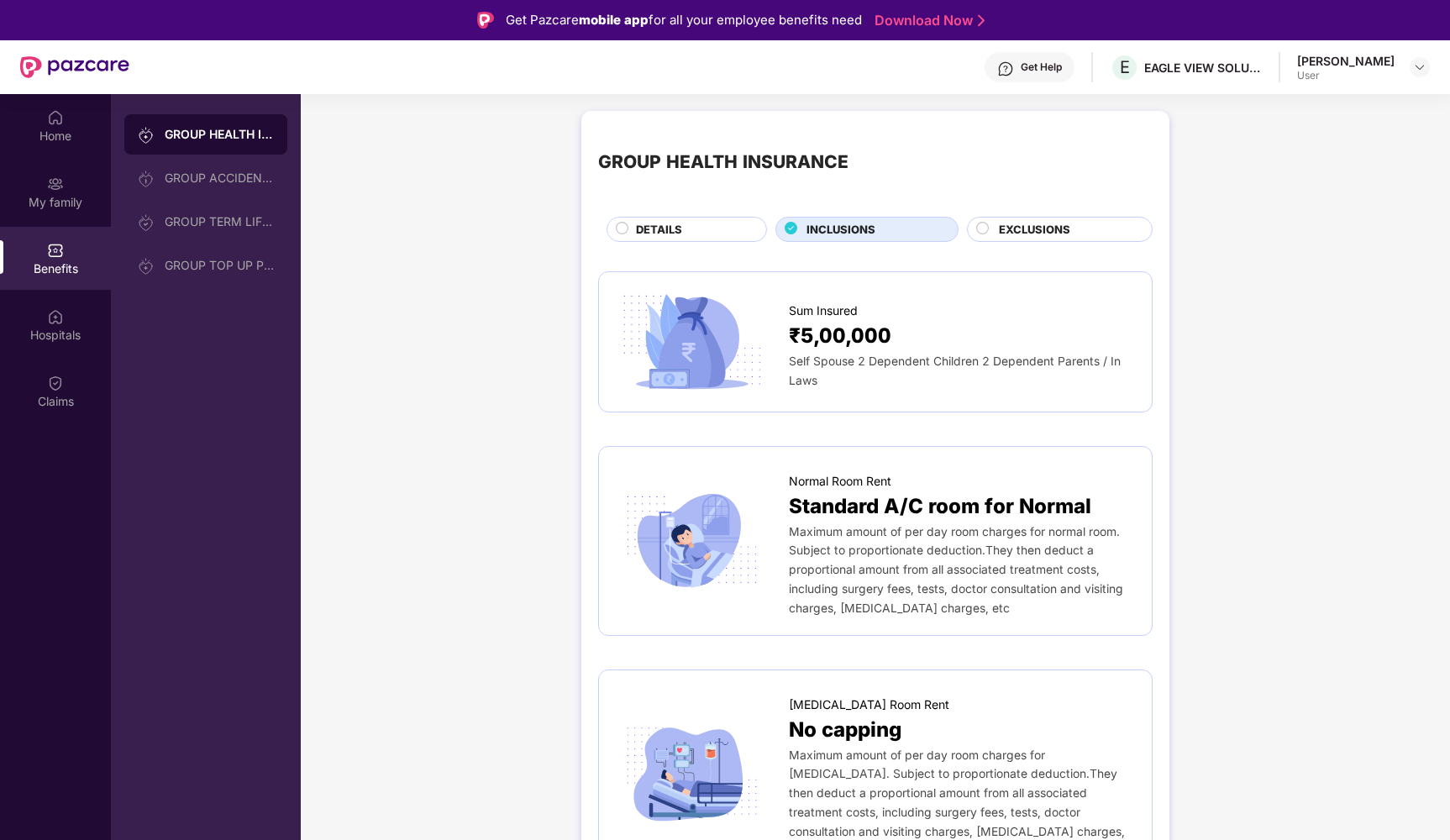
click at [1046, 226] on span "EXCLUSIONS" at bounding box center [1034, 229] width 72 height 17
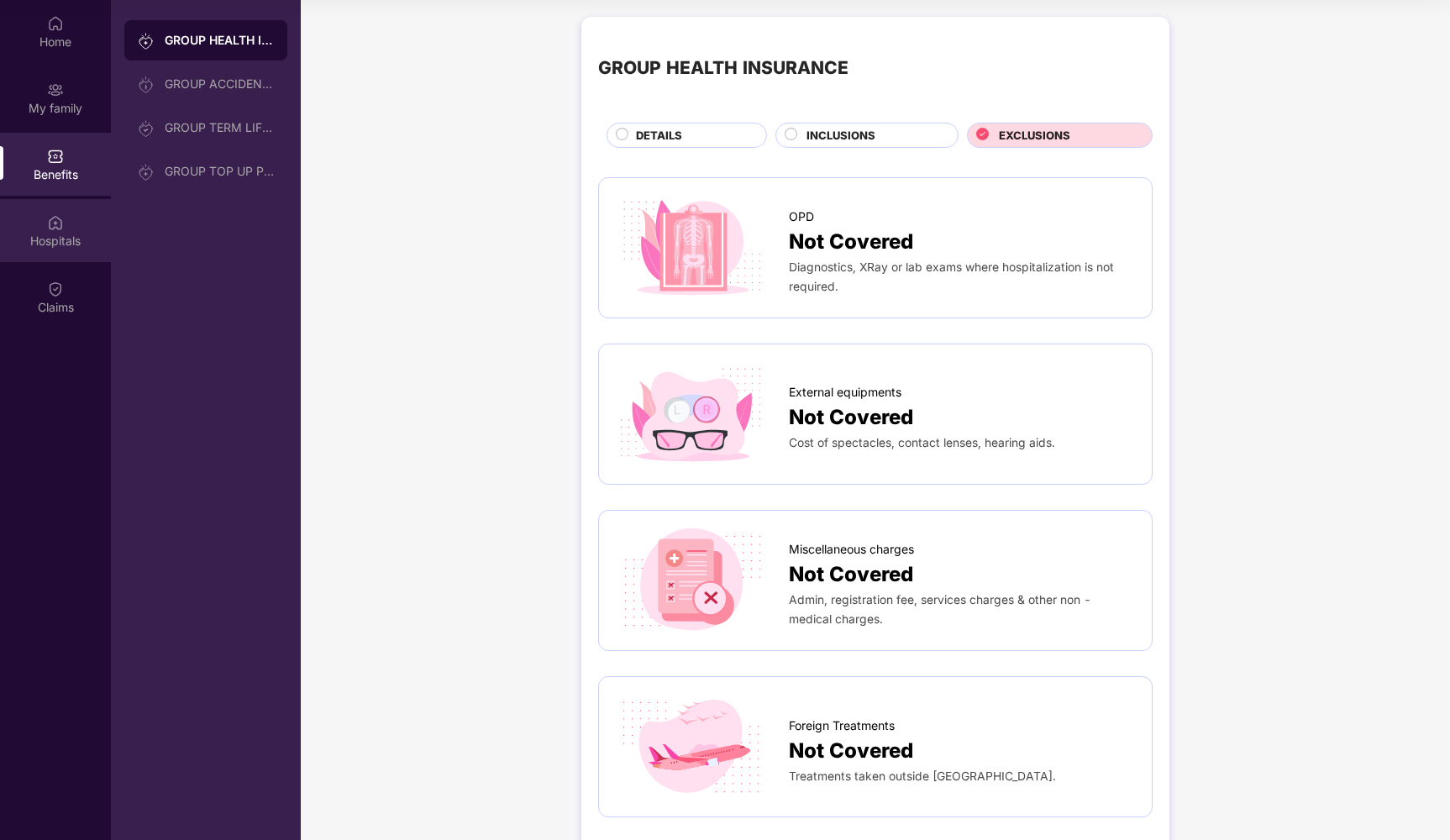
click at [54, 247] on div "Hospitals" at bounding box center [55, 241] width 111 height 16
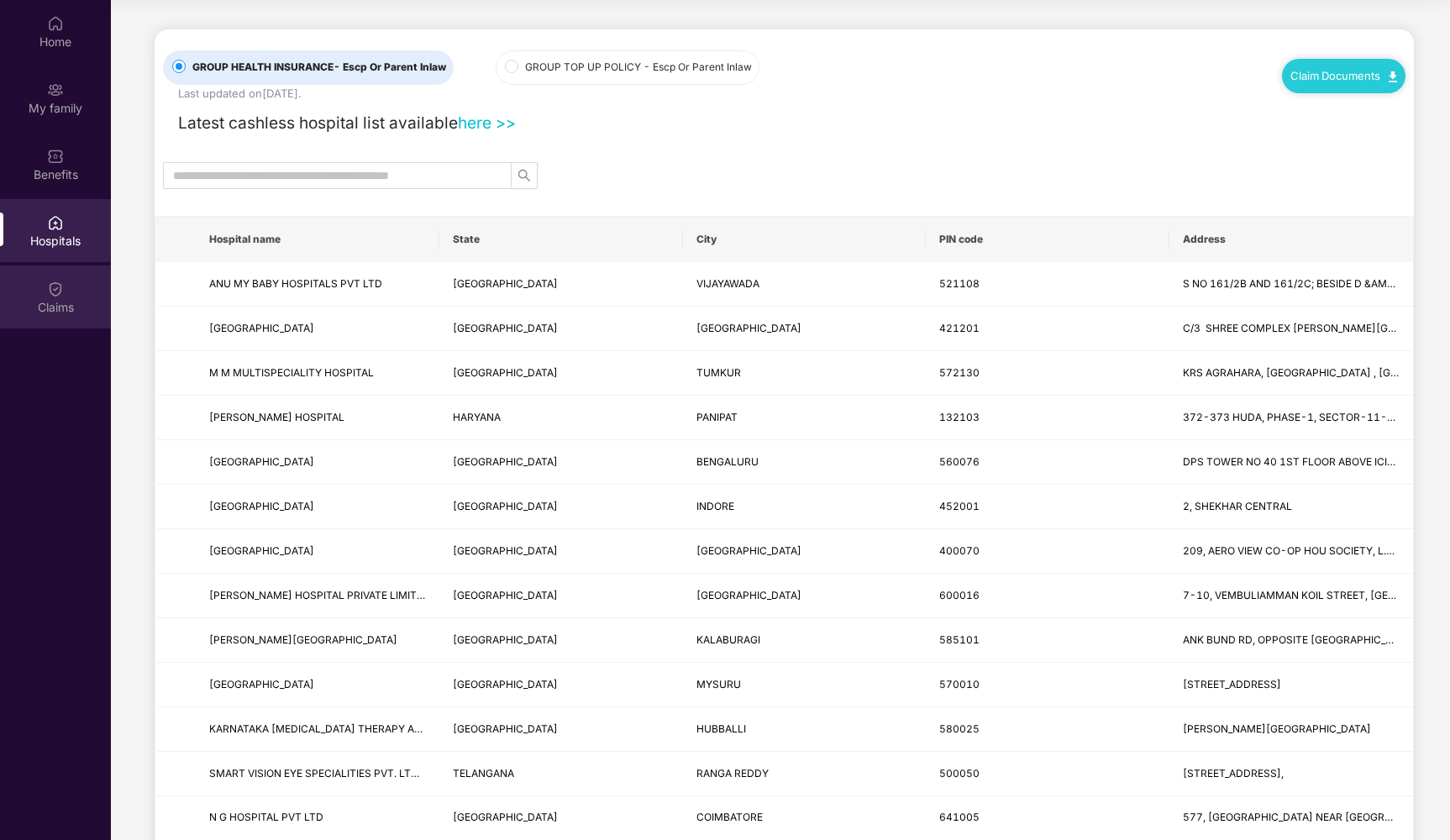
click at [46, 287] on div "Claims" at bounding box center [55, 297] width 111 height 63
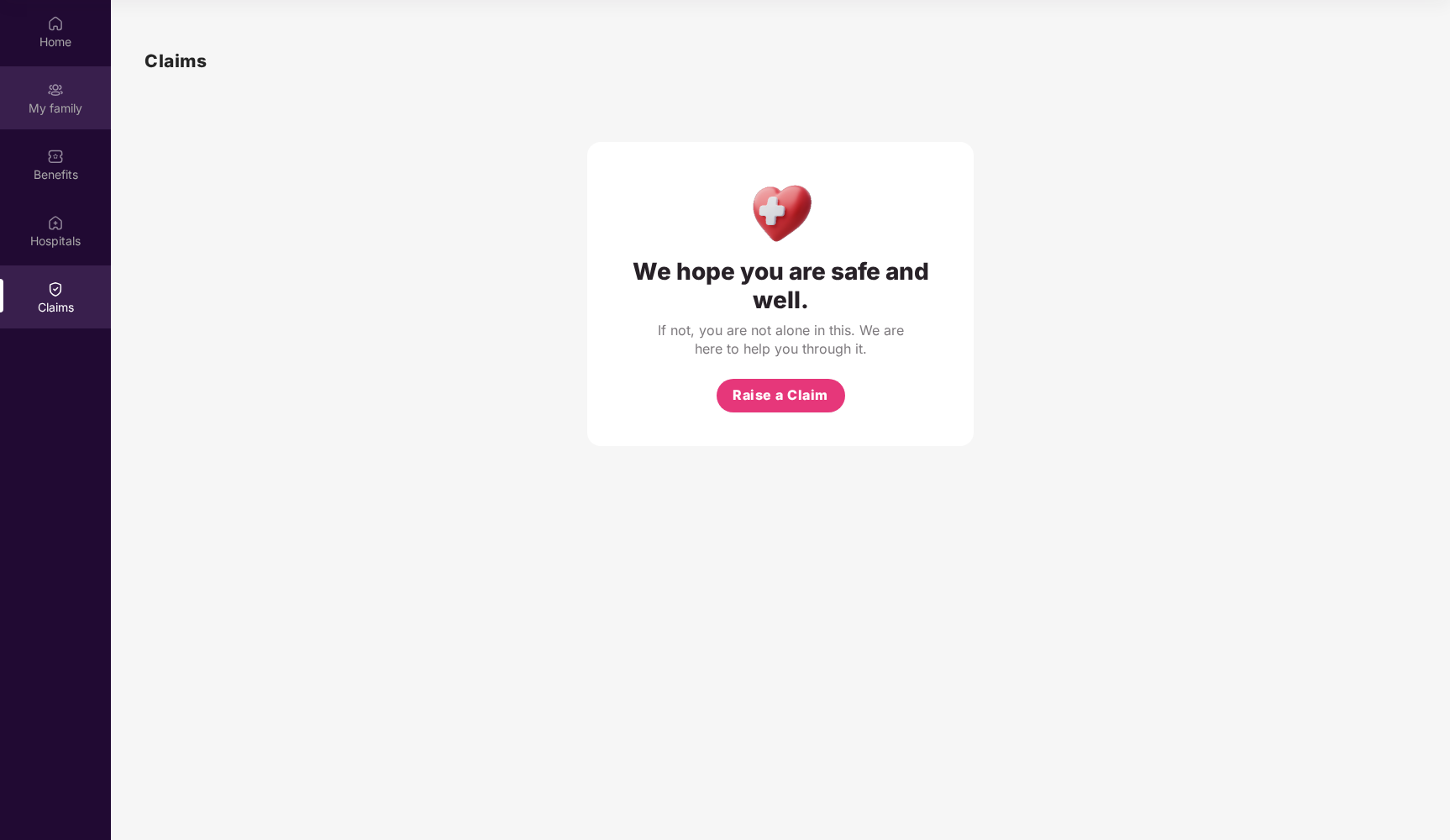
click at [64, 87] on div "My family" at bounding box center [55, 97] width 111 height 63
